Goal: Find contact information: Find contact information

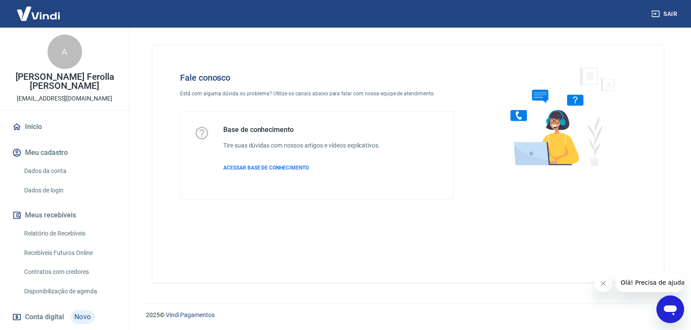
click at [669, 304] on icon "Abrir janela de mensagens" at bounding box center [671, 310] width 16 height 16
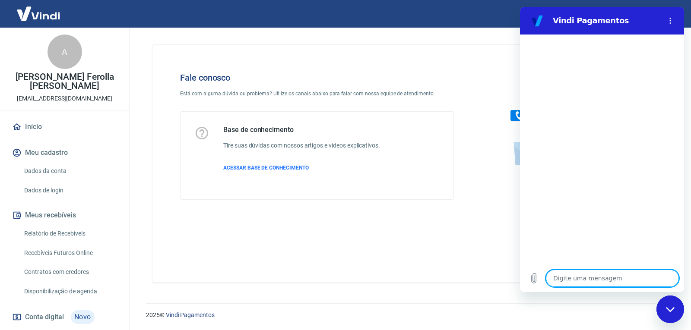
scroll to position [154, 0]
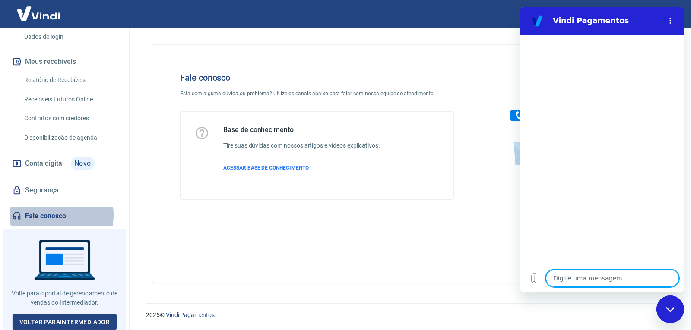
click at [42, 216] on link "Fale conosco" at bounding box center [64, 216] width 108 height 19
